Goal: Task Accomplishment & Management: Manage account settings

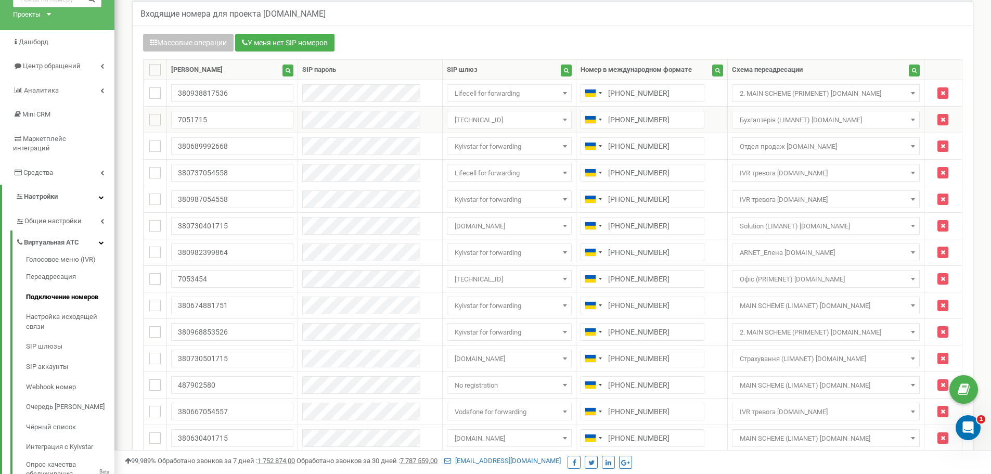
scroll to position [52, 0]
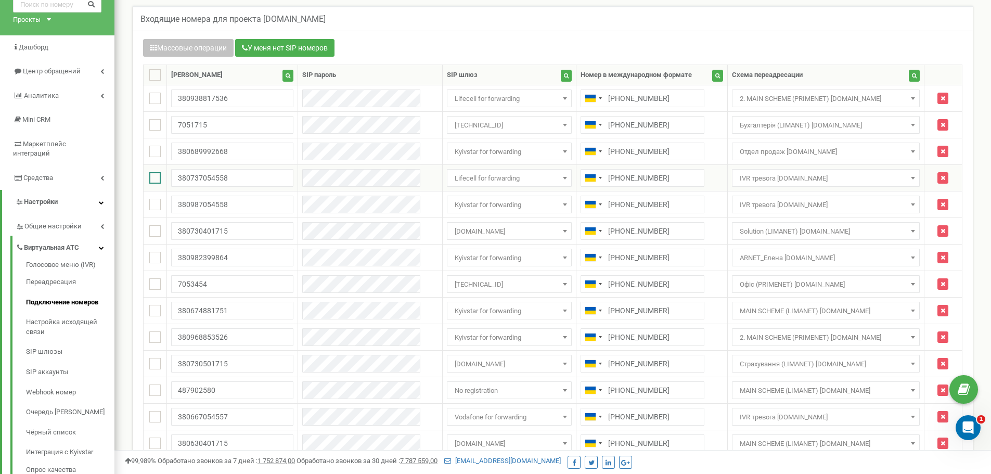
click at [150, 178] on ins at bounding box center [154, 177] width 11 height 11
checkbox input "true"
click at [164, 202] on td at bounding box center [155, 204] width 23 height 27
click at [154, 204] on ins at bounding box center [154, 204] width 11 height 11
checkbox input "true"
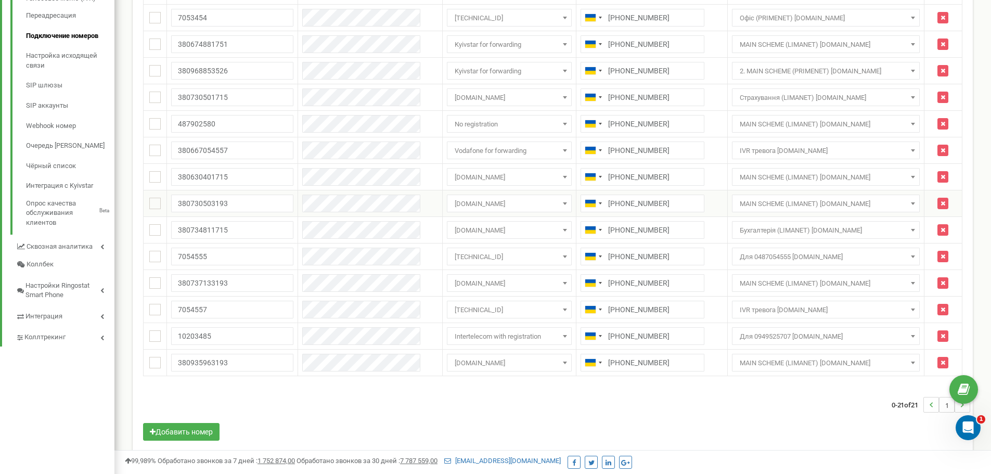
scroll to position [332, 0]
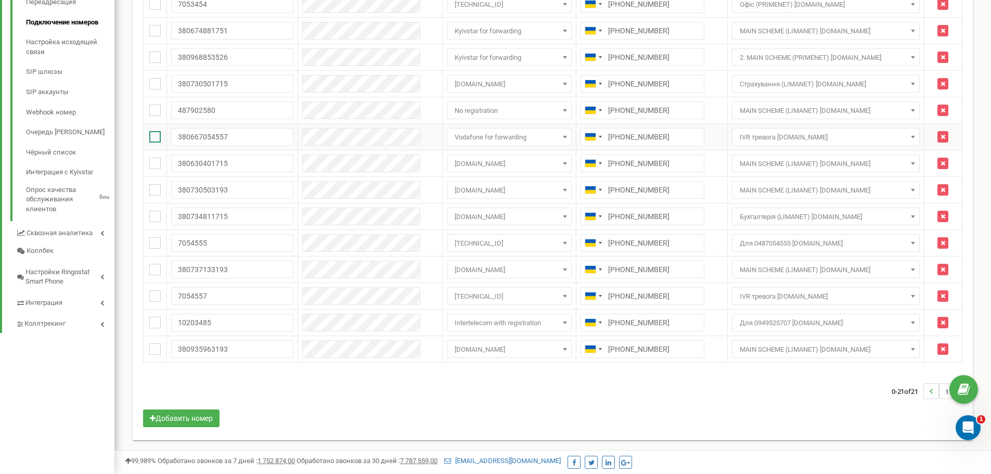
click at [161, 136] on ins at bounding box center [154, 136] width 11 height 11
checkbox input "true"
click at [153, 295] on ins at bounding box center [154, 295] width 11 height 11
checkbox input "true"
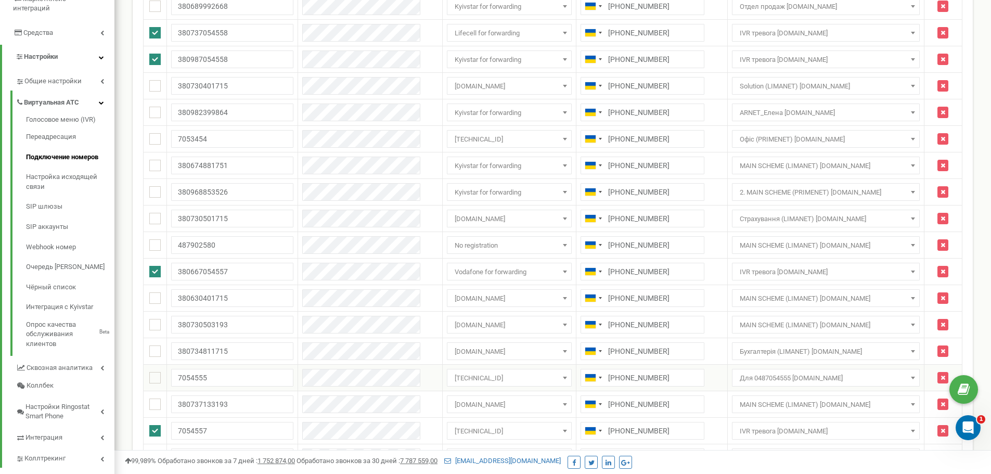
scroll to position [0, 0]
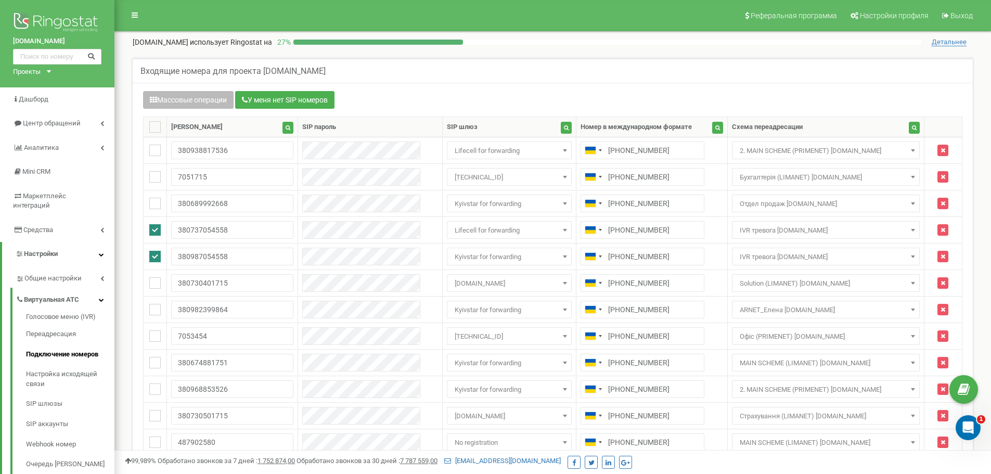
click at [168, 97] on button "Массовые операции" at bounding box center [188, 100] width 90 height 18
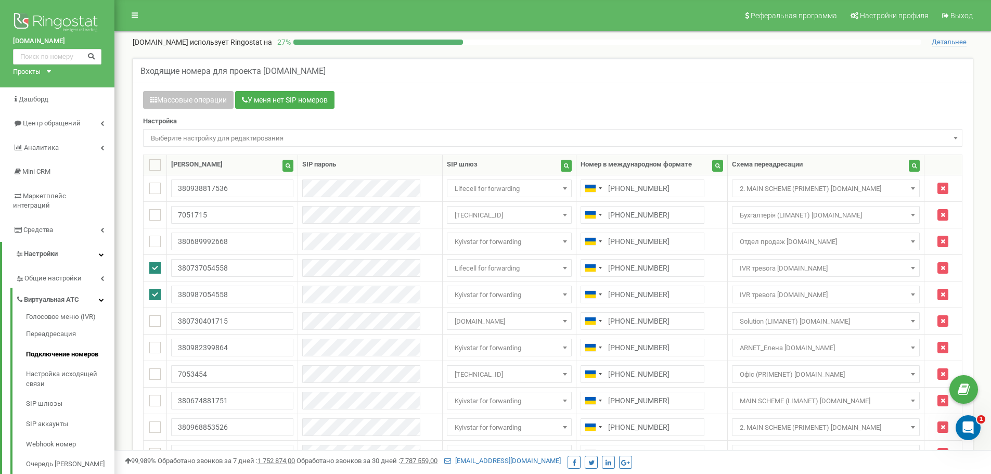
click at [182, 141] on span "Выберите настройку для редактирования" at bounding box center [553, 138] width 812 height 15
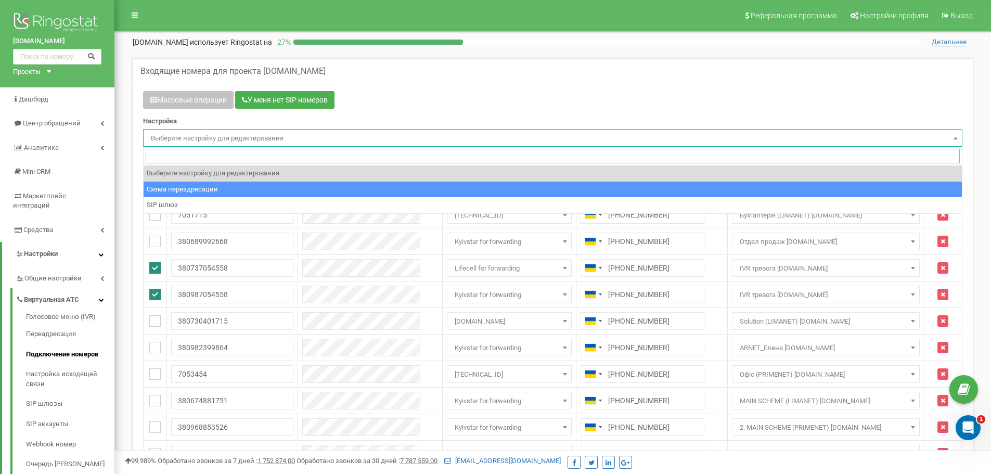
select select "project_scheme_id"
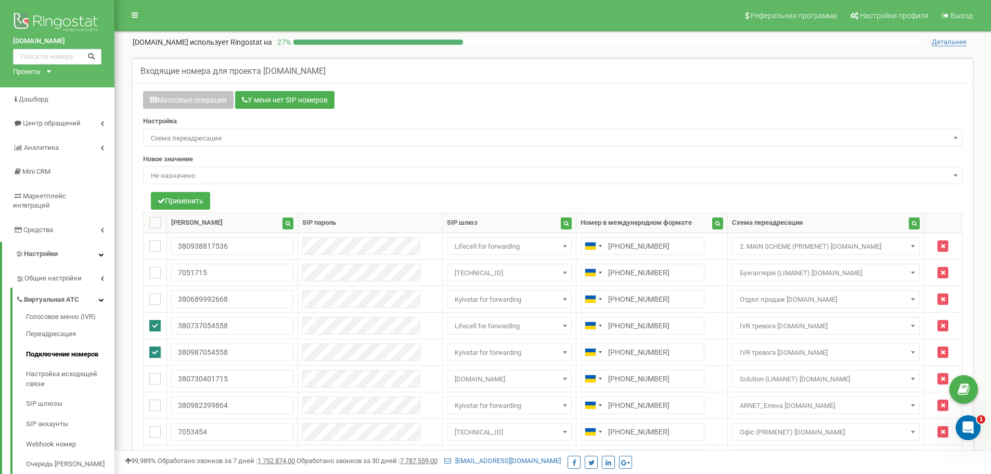
click at [196, 167] on span "Не назначено" at bounding box center [552, 175] width 819 height 18
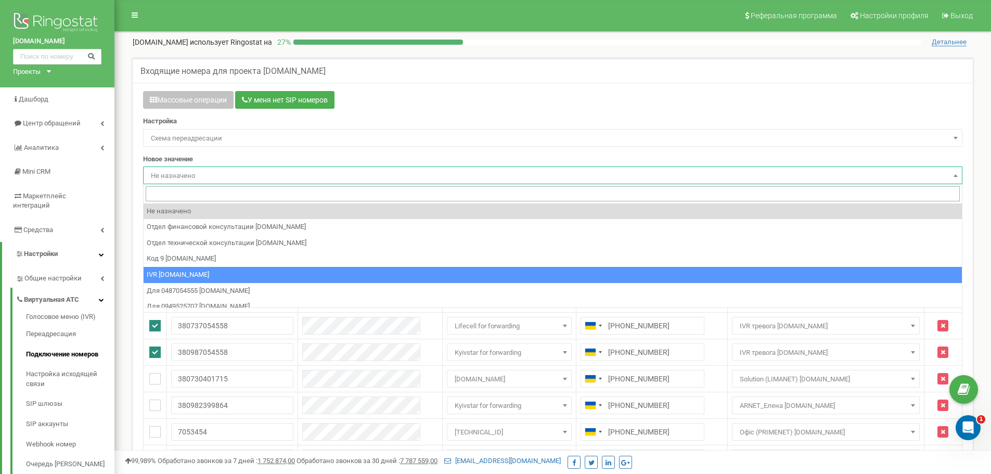
select select "73717"
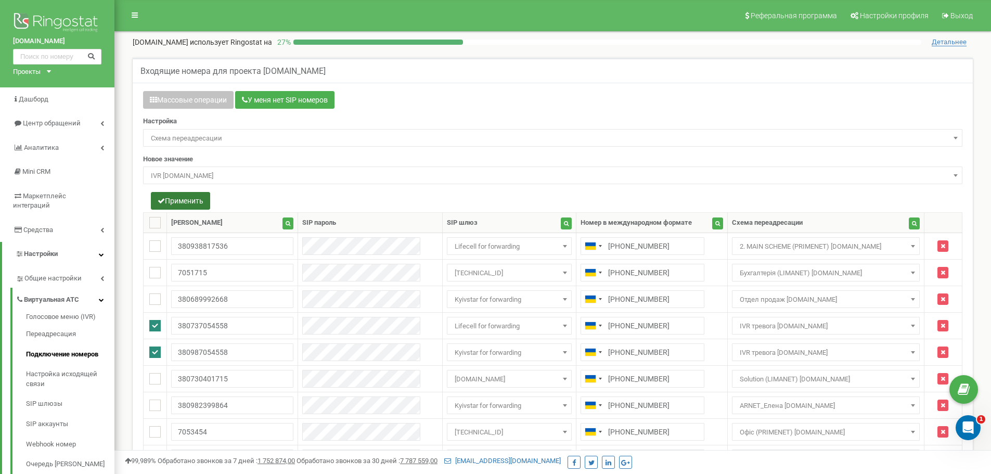
click at [184, 208] on button "Применить" at bounding box center [180, 201] width 59 height 18
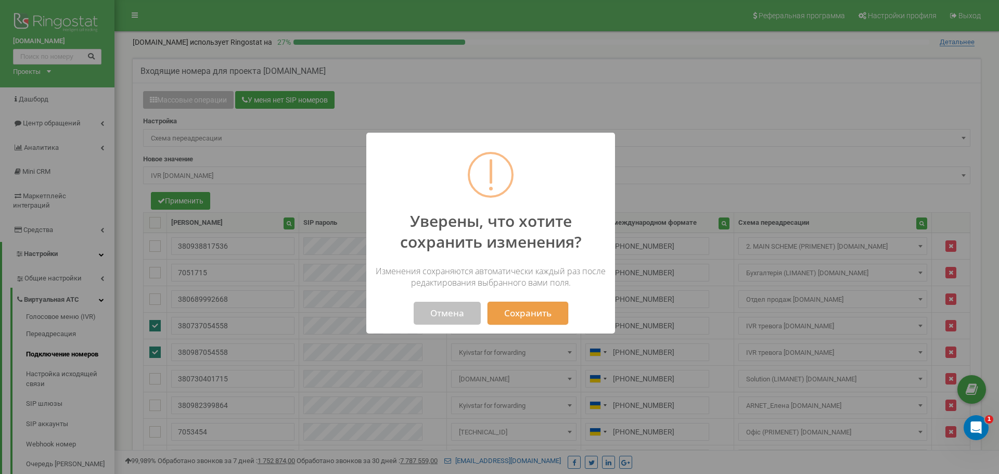
click at [535, 320] on button "Сохранить" at bounding box center [527, 313] width 81 height 23
select select "73717"
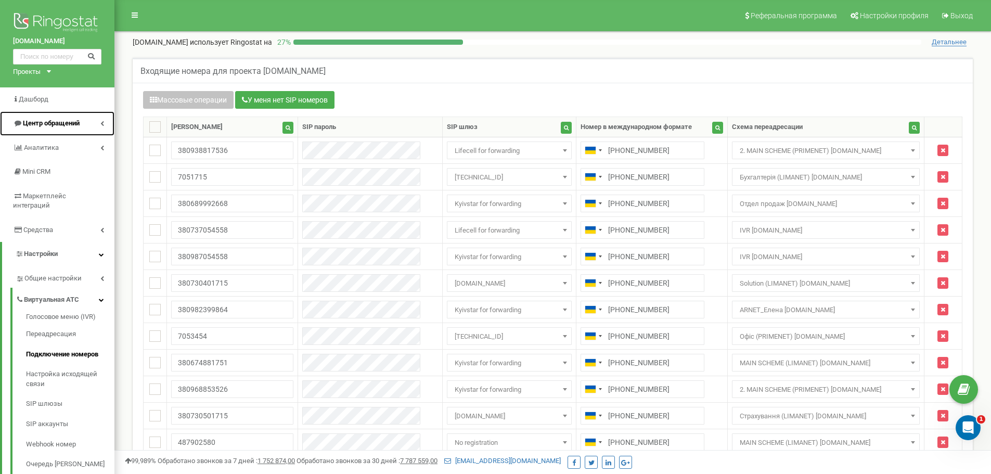
click at [65, 118] on link "Центр обращений" at bounding box center [57, 123] width 114 height 24
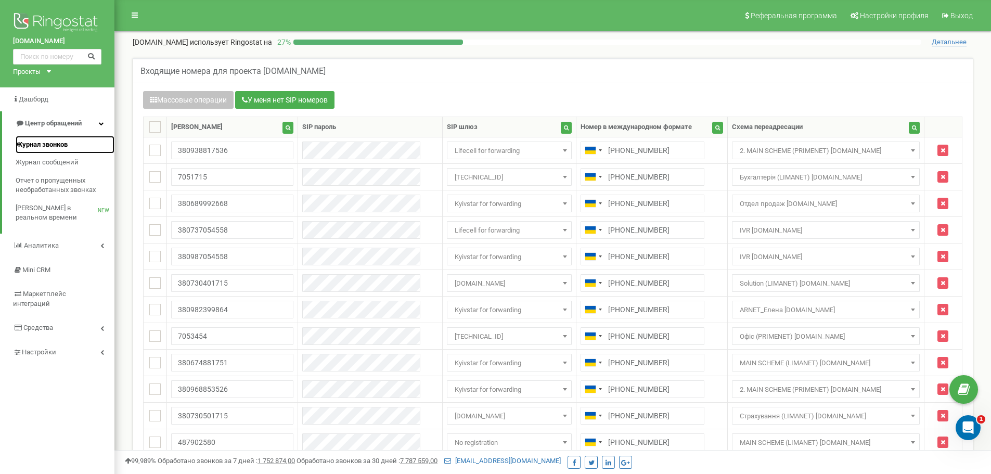
click at [73, 145] on link "Журнал звонков" at bounding box center [65, 145] width 99 height 18
